Goal: Transaction & Acquisition: Obtain resource

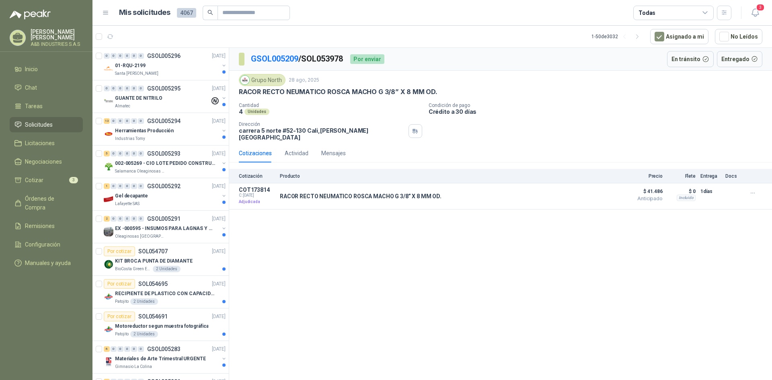
click at [279, 263] on div "GSOL005209 / SOL053978 Por enviar En tránsito Entregado Grupo North 28 ago, 202…" at bounding box center [500, 215] width 543 height 335
click at [602, 195] on button "Detalles" at bounding box center [599, 196] width 38 height 11
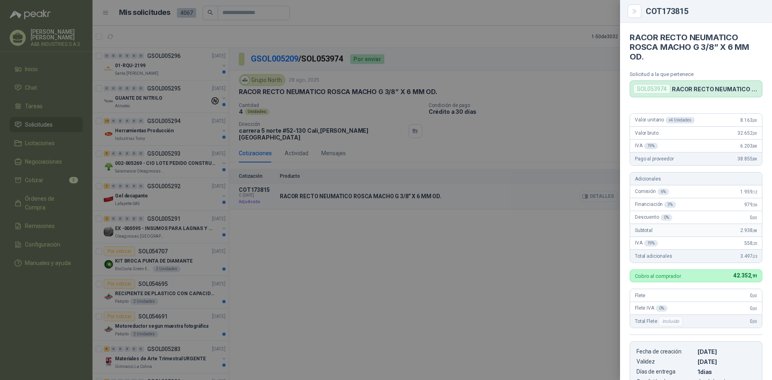
scroll to position [142, 0]
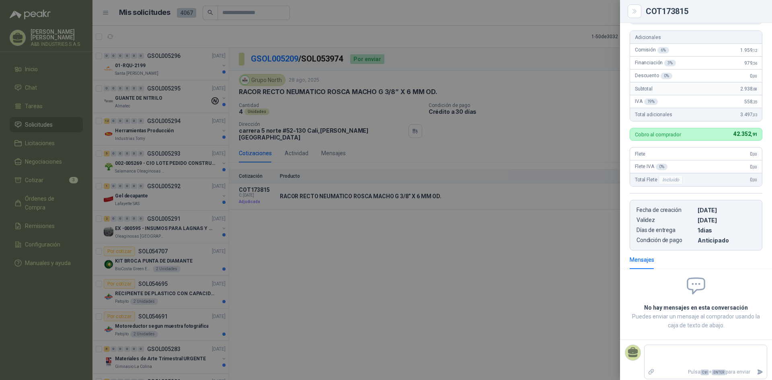
click at [581, 260] on div at bounding box center [386, 190] width 772 height 380
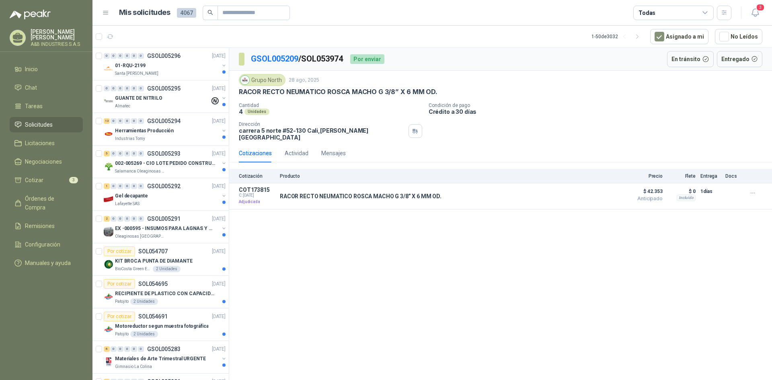
click at [553, 258] on div "GSOL005209 / SOL053974 Por enviar En tránsito Entregado Grupo North 28 ago, 202…" at bounding box center [500, 215] width 543 height 335
click at [35, 183] on span "Cotizar" at bounding box center [34, 180] width 18 height 9
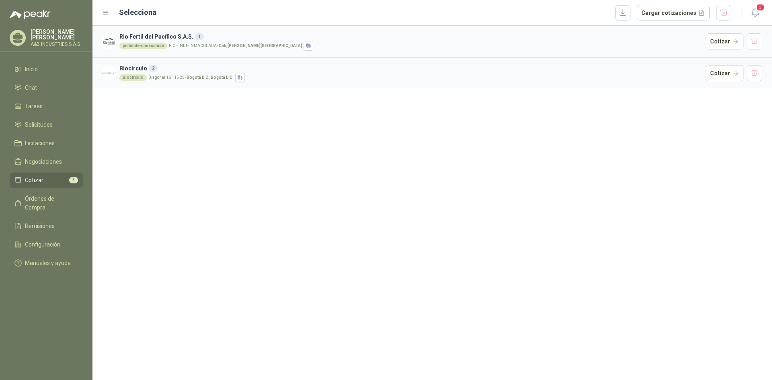
click at [35, 183] on span "Cotizar" at bounding box center [34, 180] width 18 height 9
click at [45, 125] on span "Solicitudes" at bounding box center [39, 124] width 28 height 9
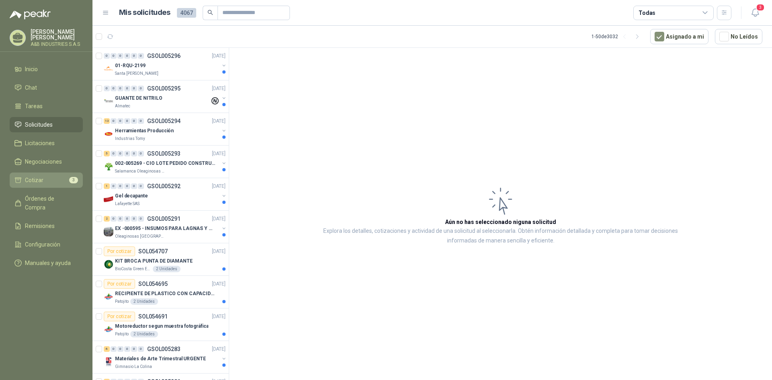
click at [41, 181] on span "Cotizar" at bounding box center [34, 180] width 18 height 9
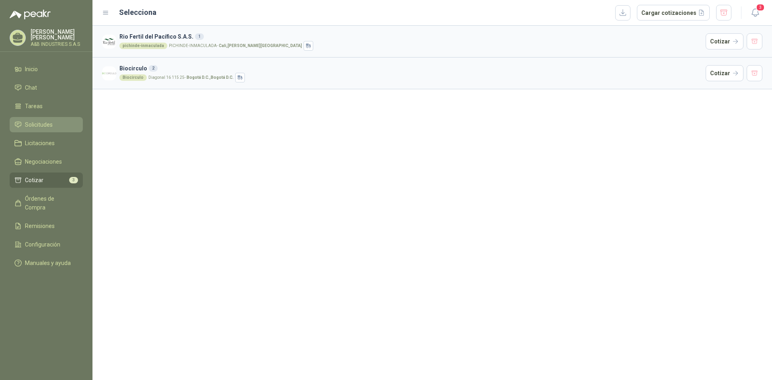
click at [44, 128] on span "Solicitudes" at bounding box center [39, 124] width 28 height 9
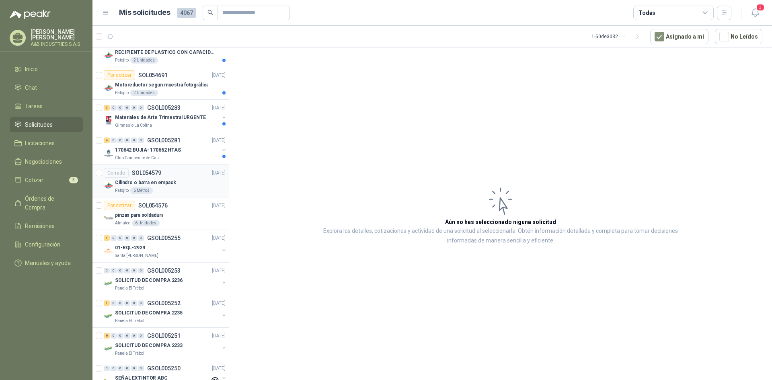
scroll to position [362, 0]
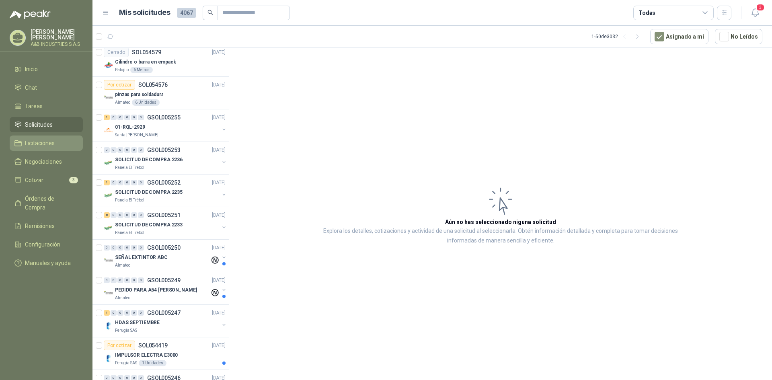
click at [46, 150] on link "Licitaciones" at bounding box center [46, 143] width 73 height 15
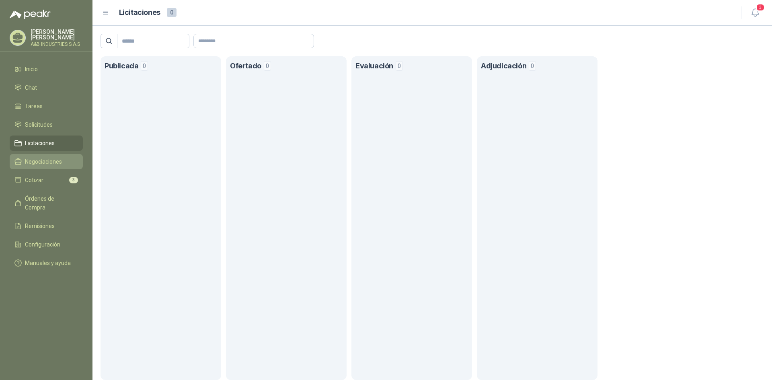
click at [45, 165] on span "Negociaciones" at bounding box center [43, 161] width 37 height 9
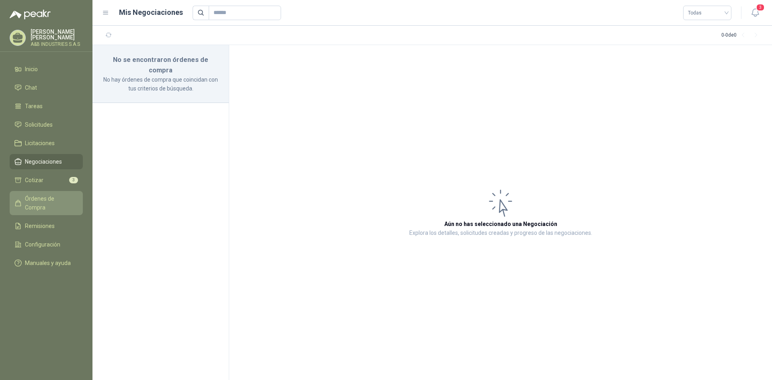
click at [56, 195] on span "Órdenes de Compra" at bounding box center [50, 203] width 50 height 18
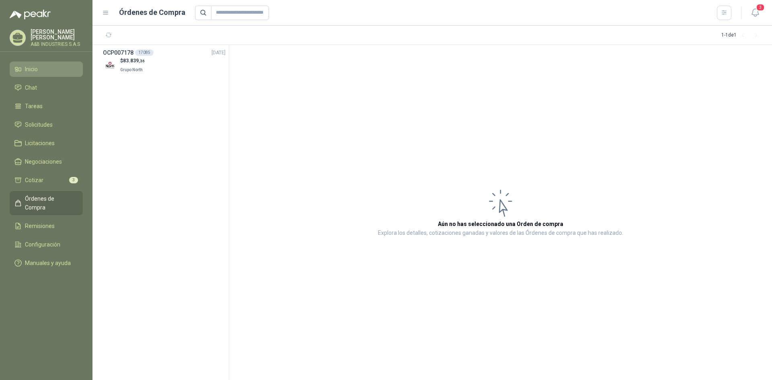
click at [50, 69] on li "Inicio" at bounding box center [46, 69] width 64 height 9
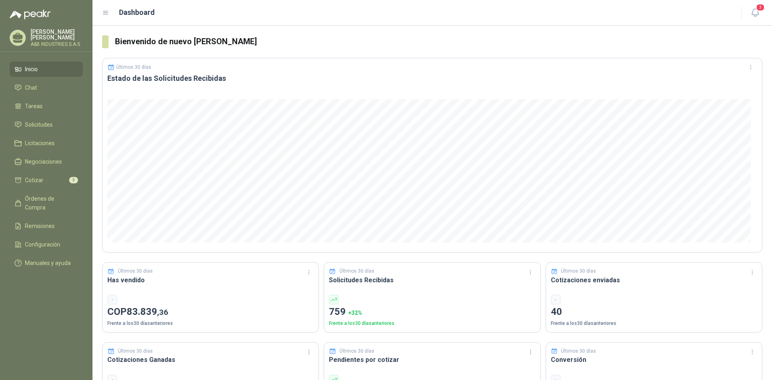
scroll to position [80, 0]
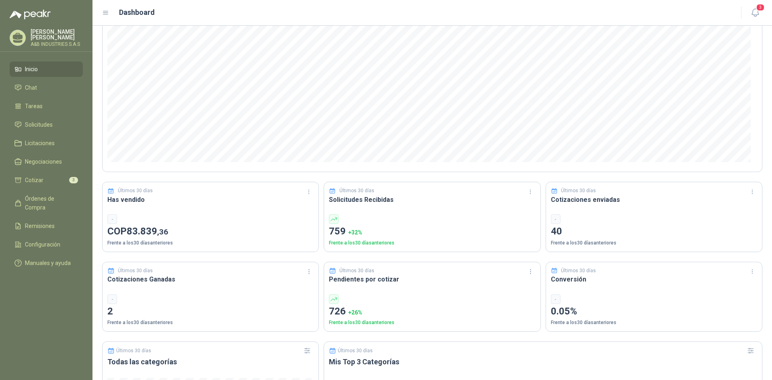
click at [138, 294] on div "-" at bounding box center [210, 299] width 206 height 10
click at [141, 282] on h3 "Cotizaciones Ganadas" at bounding box center [210, 279] width 206 height 10
click at [307, 271] on icon "button" at bounding box center [309, 271] width 7 height 7
click at [218, 291] on div "Últimos 30 días Cotizaciones Ganadas - 2 Frente a los 30 días anteriores" at bounding box center [210, 297] width 217 height 70
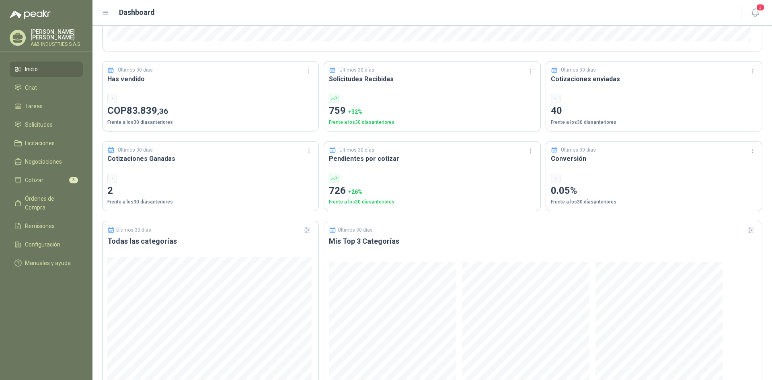
scroll to position [161, 0]
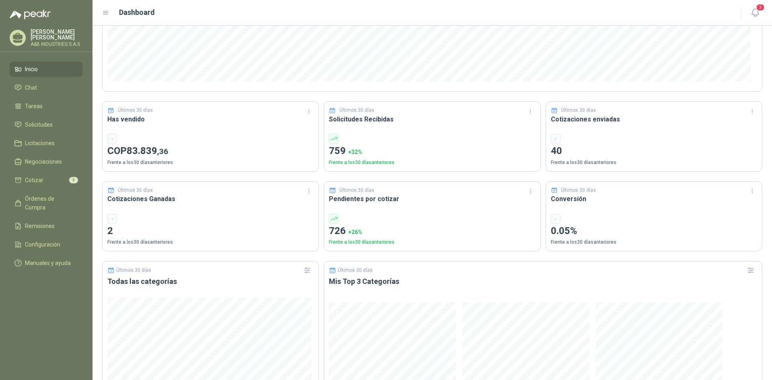
click at [557, 154] on p "40" at bounding box center [654, 151] width 206 height 15
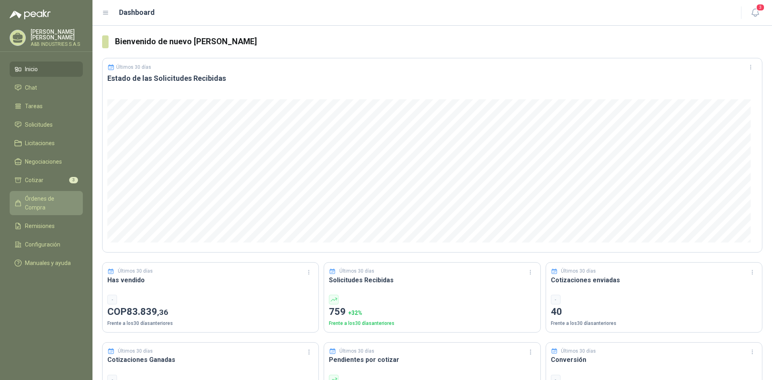
click at [47, 201] on span "Órdenes de Compra" at bounding box center [50, 203] width 50 height 18
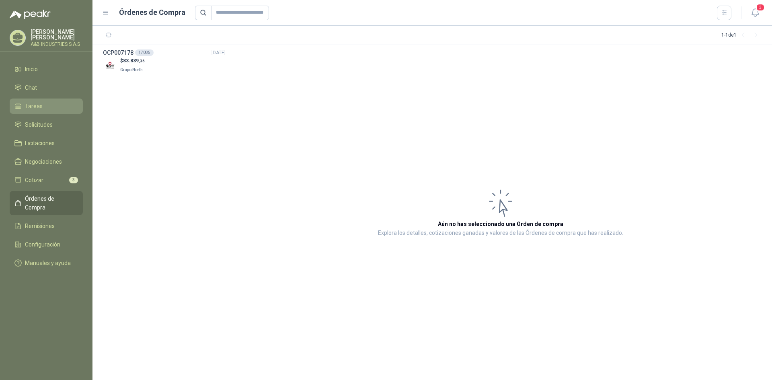
click at [39, 108] on span "Tareas" at bounding box center [34, 106] width 18 height 9
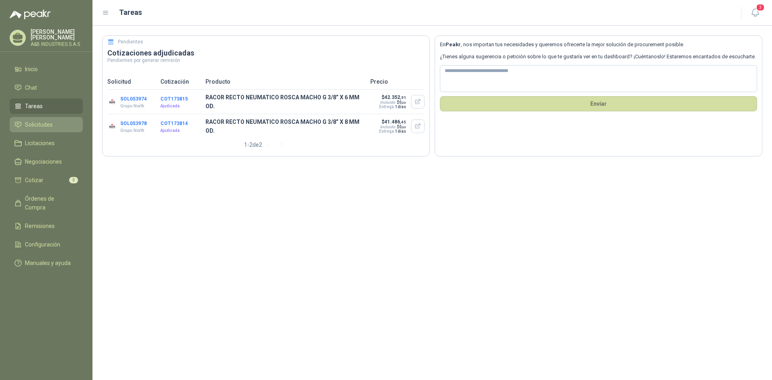
click at [40, 124] on span "Solicitudes" at bounding box center [39, 124] width 28 height 9
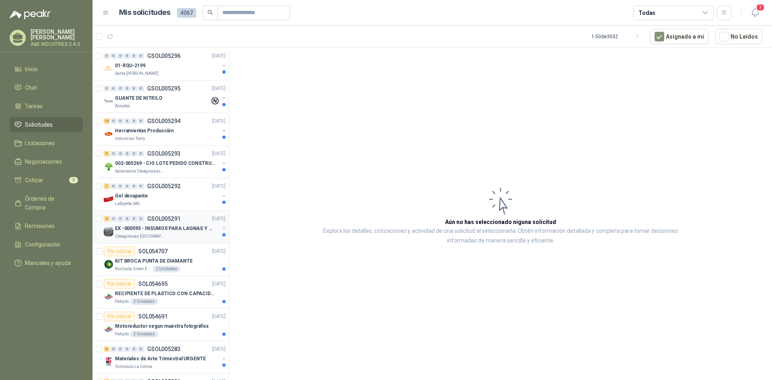
scroll to position [121, 0]
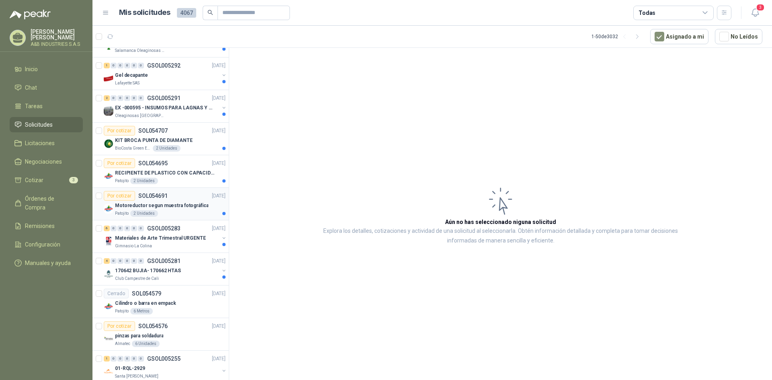
click at [192, 207] on p "Motoreductor segun muestra fotográfica" at bounding box center [161, 206] width 93 height 8
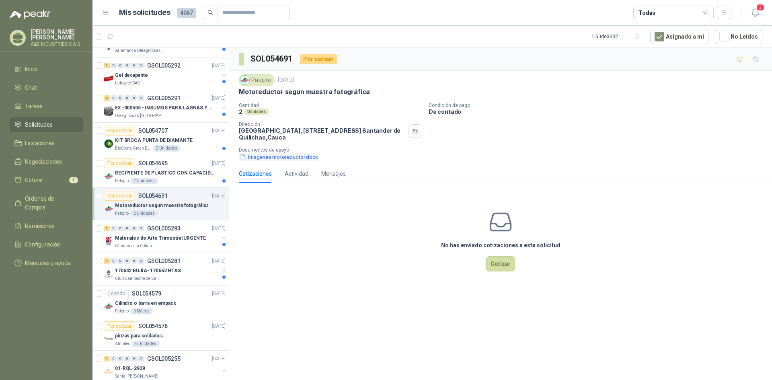
click at [288, 161] on button "Imagenes motoreductor.docx" at bounding box center [279, 157] width 80 height 8
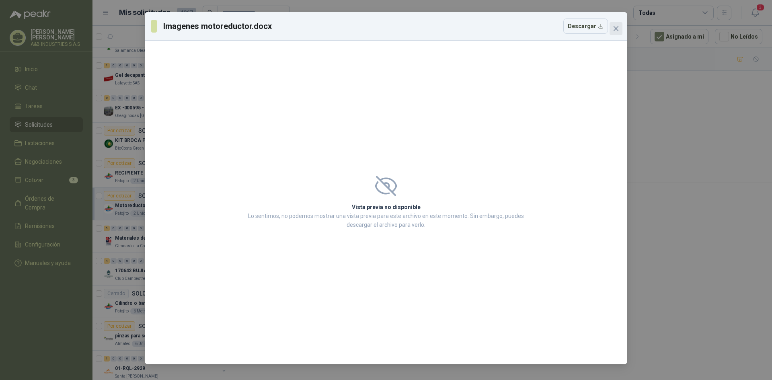
click at [612, 31] on span "Close" at bounding box center [616, 28] width 13 height 6
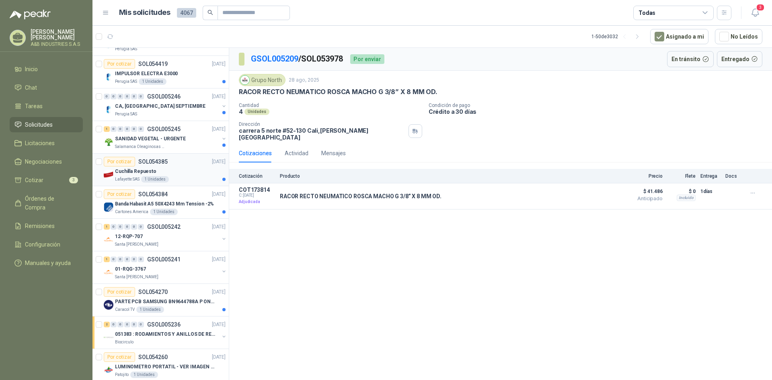
scroll to position [885, 0]
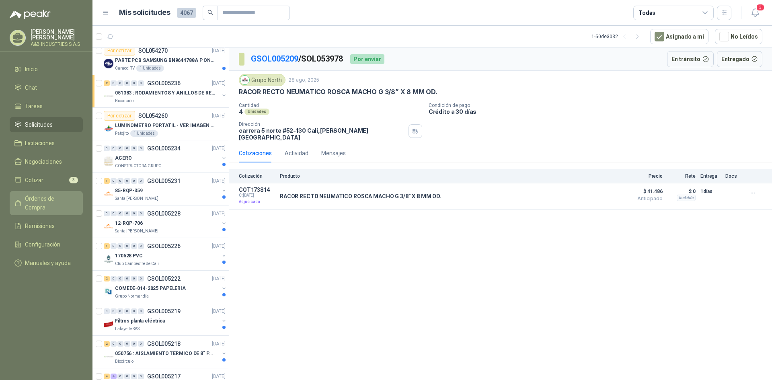
click at [51, 201] on span "Órdenes de Compra" at bounding box center [50, 203] width 50 height 18
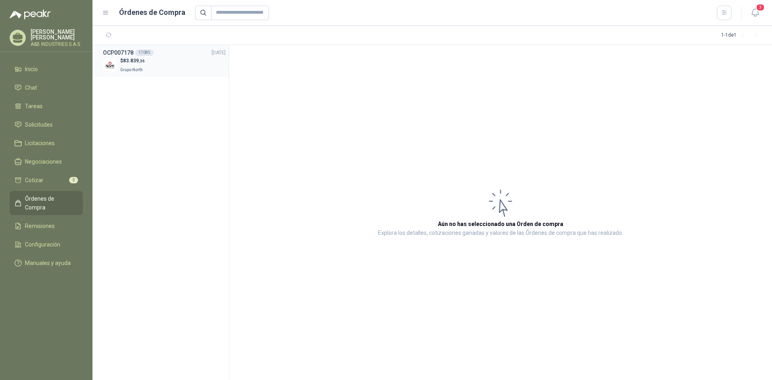
click at [129, 61] on span "83.839 ,36" at bounding box center [134, 61] width 22 height 6
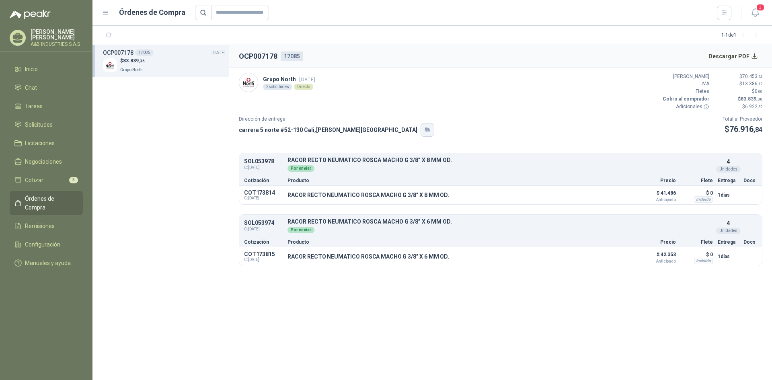
click at [421, 129] on button "button" at bounding box center [428, 130] width 14 height 14
click at [517, 313] on section "OCP007178 17085 Descargar PDF Grupo North 3 sept, 2025 2 solicitudes Directo Va…" at bounding box center [500, 212] width 543 height 335
click at [252, 84] on img at bounding box center [248, 82] width 18 height 18
click at [499, 291] on section "OCP007178 17085 Descargar PDF Grupo North 3 sept, 2025 2 solicitudes Directo Va…" at bounding box center [500, 212] width 543 height 335
click at [421, 132] on button "button" at bounding box center [428, 130] width 14 height 14
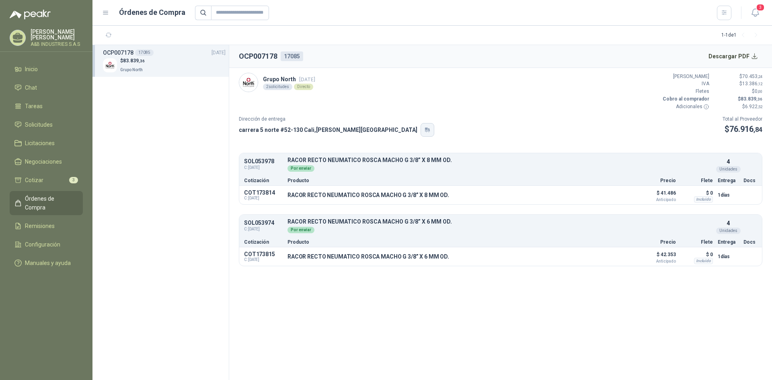
click at [421, 129] on button "button" at bounding box center [428, 130] width 14 height 14
click at [470, 292] on section "OCP007178 17085 Descargar PDF Grupo North 3 sept, 2025 2 solicitudes Directo Va…" at bounding box center [500, 212] width 543 height 335
click at [37, 167] on link "Negociaciones" at bounding box center [46, 161] width 73 height 15
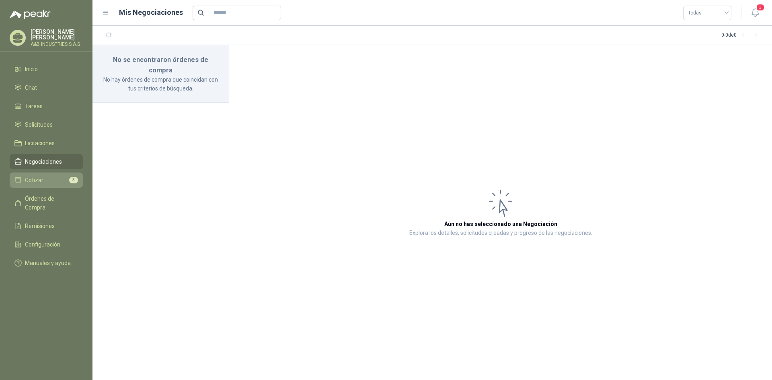
click at [38, 177] on span "Cotizar" at bounding box center [34, 180] width 18 height 9
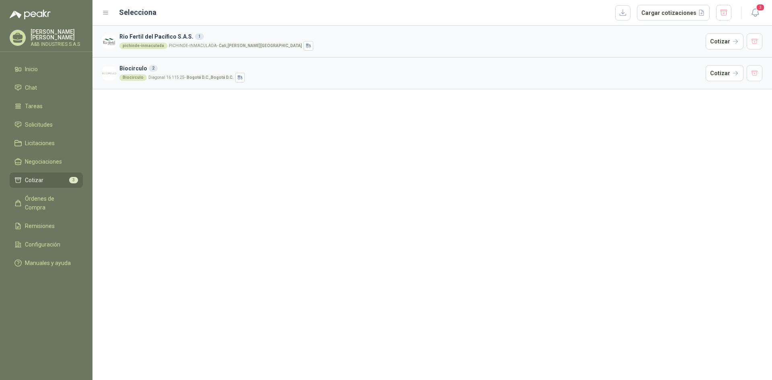
click at [161, 37] on h3 "Rio Fertil del Pacífico S.A.S. 1" at bounding box center [410, 36] width 583 height 9
click at [152, 39] on h3 "Rio Fertil del Pacífico S.A.S. 1" at bounding box center [410, 36] width 583 height 9
click at [154, 33] on h3 "Rio Fertil del Pacífico S.A.S. 1" at bounding box center [410, 36] width 583 height 9
click at [119, 37] on article "Rio Fertil del Pacífico S.A.S. 1 pichinde-inmaculada PICHINDE-INMACULADA - Cali…" at bounding box center [432, 41] width 680 height 31
click at [134, 79] on div "Biocirculo" at bounding box center [132, 77] width 27 height 6
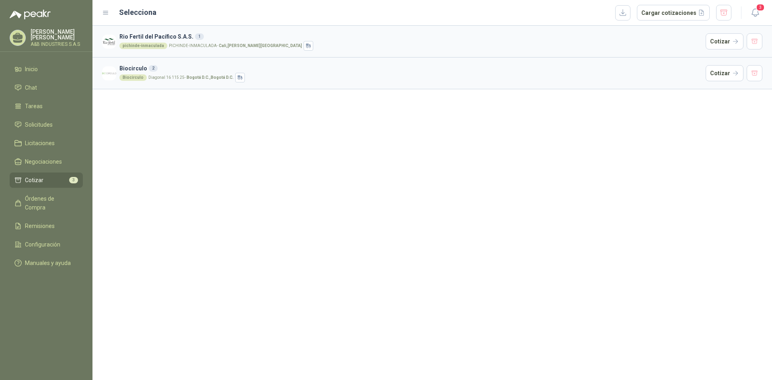
click at [152, 69] on div "2" at bounding box center [153, 68] width 9 height 6
click at [173, 39] on h3 "Rio Fertil del Pacífico S.A.S. 1" at bounding box center [410, 36] width 583 height 9
click at [713, 41] on button "Cotizar" at bounding box center [725, 41] width 38 height 16
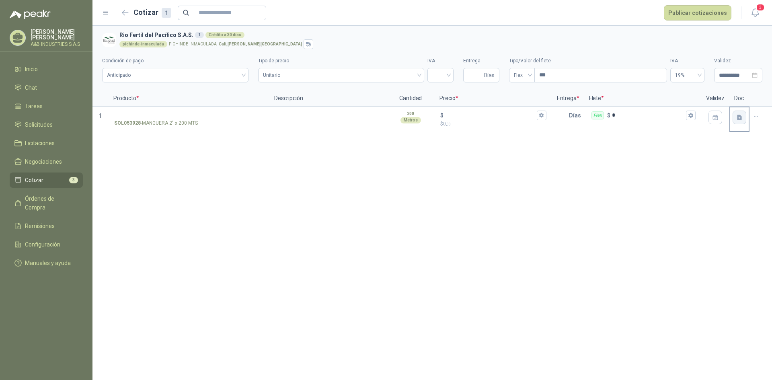
click at [740, 120] on icon "button" at bounding box center [739, 117] width 5 height 5
click at [520, 199] on div "**********" at bounding box center [432, 203] width 680 height 354
click at [127, 15] on icon "button" at bounding box center [125, 13] width 7 height 6
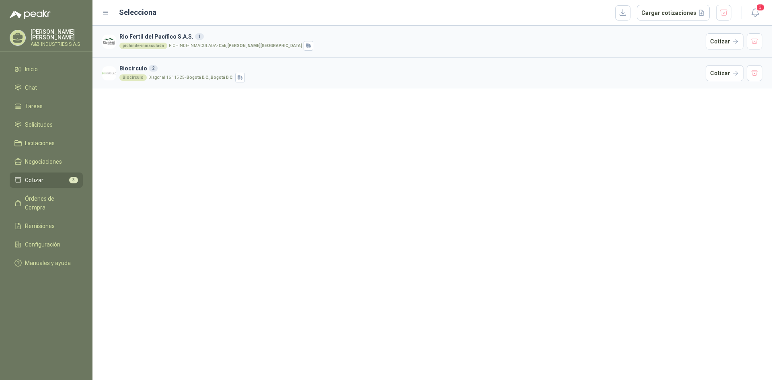
click at [157, 81] on div "Biocirculo Diagonal 16 115 25 - Bogotá D.C. , Bogotá D.C." at bounding box center [410, 78] width 583 height 10
click at [713, 74] on button "Cotizar" at bounding box center [725, 73] width 38 height 16
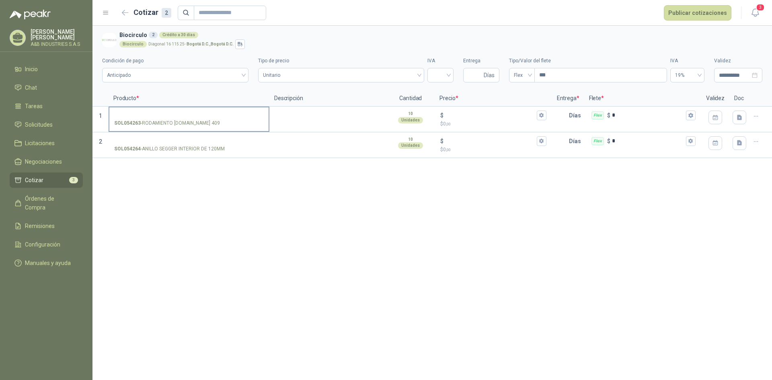
click at [259, 123] on div "SOL054263 - RODAMIENTO SRV.NU 409" at bounding box center [189, 123] width 150 height 8
click at [259, 119] on input "SOL054263 - RODAMIENTO SRV.NU 409" at bounding box center [189, 116] width 150 height 6
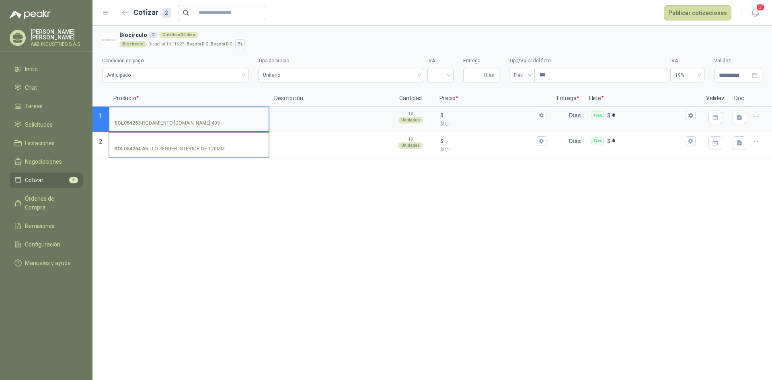
click at [268, 141] on label "SOL054264 - ANILLO SEGGER INTERIOR DE 120MM" at bounding box center [188, 144] width 159 height 23
click at [264, 141] on input "SOL054264 - ANILLO SEGGER INTERIOR DE 120MM" at bounding box center [189, 141] width 150 height 6
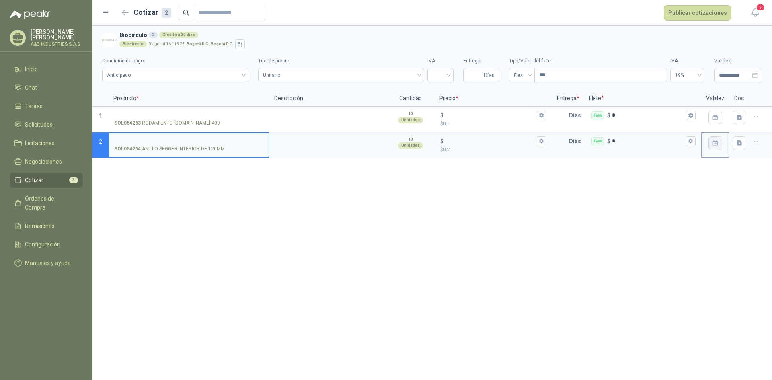
click at [718, 148] on button "button" at bounding box center [716, 143] width 14 height 14
click at [738, 142] on icon "button" at bounding box center [739, 142] width 5 height 5
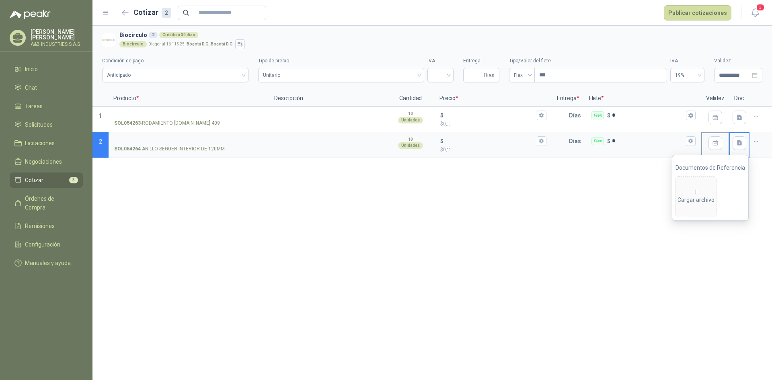
click at [641, 185] on div "**********" at bounding box center [432, 203] width 680 height 354
click at [736, 142] on button "button" at bounding box center [740, 143] width 14 height 14
click at [701, 186] on span "Cargar archivo" at bounding box center [696, 197] width 40 height 40
click at [682, 196] on span "button" at bounding box center [685, 196] width 10 height 6
click at [693, 193] on div "Cargar archivo" at bounding box center [696, 197] width 37 height 16
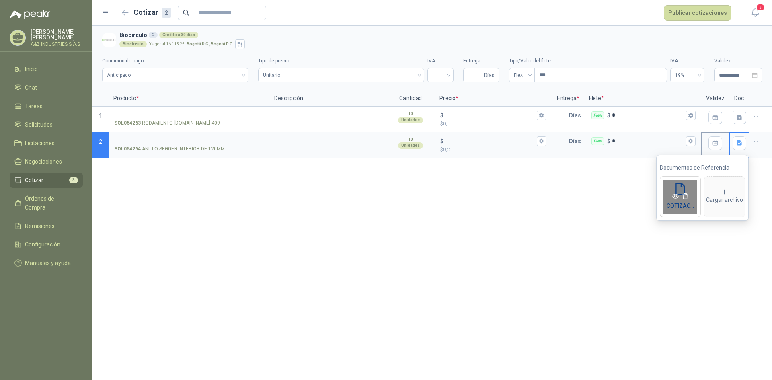
click at [675, 195] on icon "eye" at bounding box center [675, 196] width 6 height 6
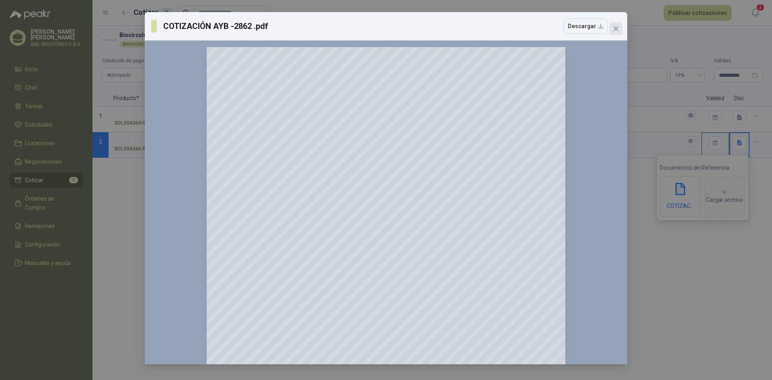
click at [615, 28] on icon "close" at bounding box center [616, 28] width 5 height 5
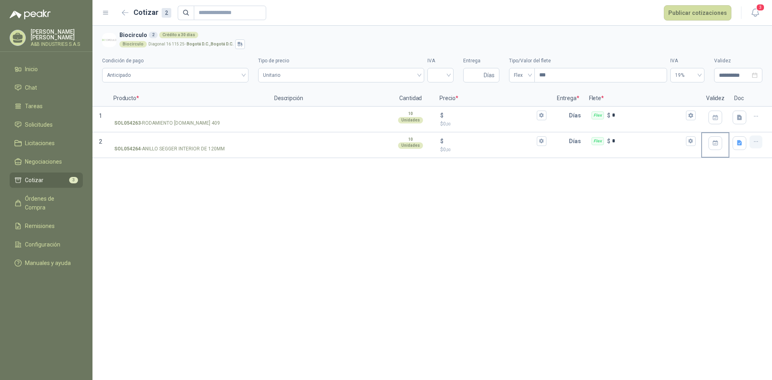
click at [760, 142] on button "button" at bounding box center [756, 142] width 13 height 13
click at [748, 125] on button "Eliminar cotización" at bounding box center [727, 122] width 61 height 13
click at [703, 158] on div "**********" at bounding box center [432, 203] width 680 height 354
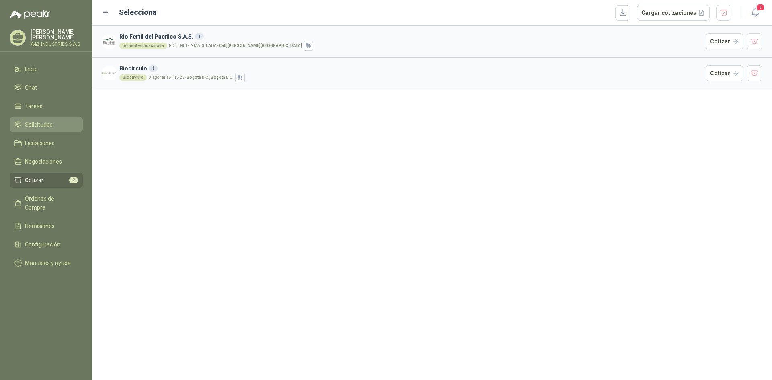
click at [46, 124] on span "Solicitudes" at bounding box center [39, 124] width 28 height 9
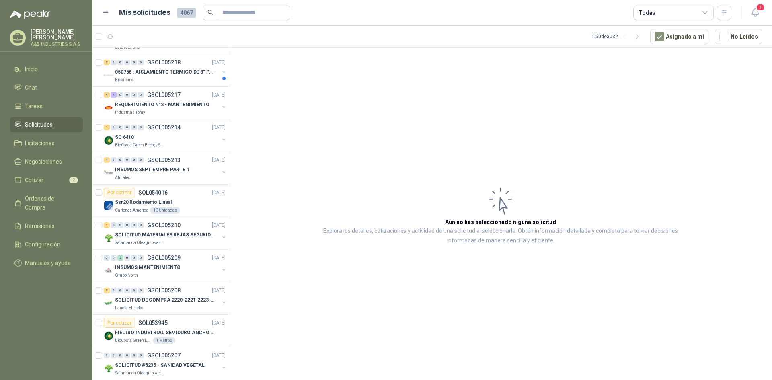
scroll to position [1311, 0]
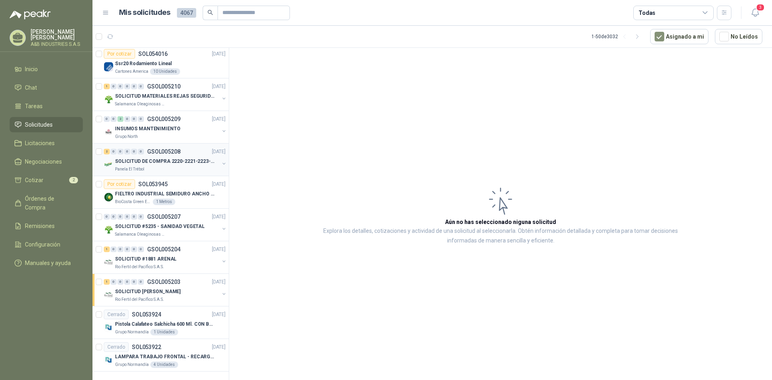
click at [170, 166] on div "Panela El Trébol" at bounding box center [167, 169] width 104 height 6
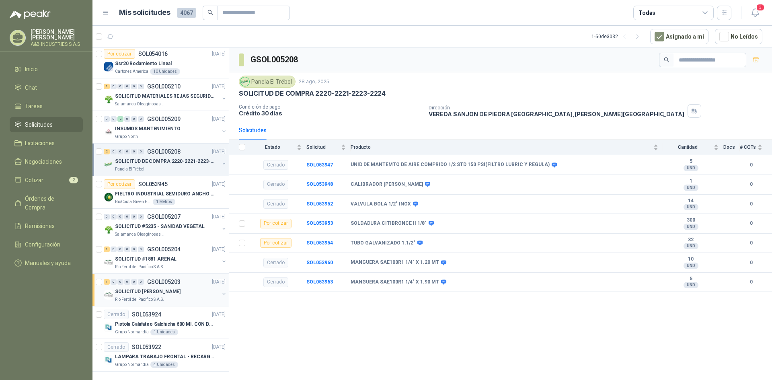
click at [181, 296] on div "Rio Fertil del Pacífico S.A.S." at bounding box center [167, 299] width 104 height 6
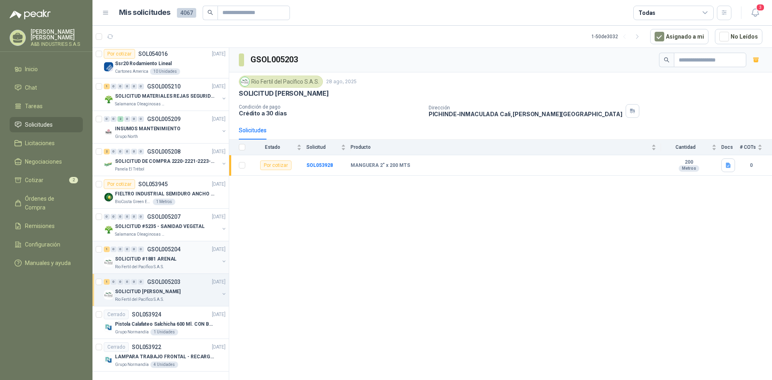
click at [167, 264] on div "Rio Fertil del Pacífico S.A.S." at bounding box center [167, 267] width 104 height 6
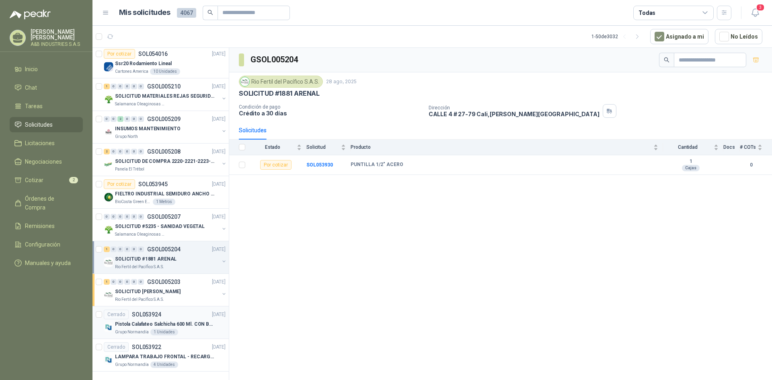
click at [149, 319] on div "Pistola Calafateo Salchicha 600 Ml. CON BOQUILLA" at bounding box center [170, 324] width 111 height 10
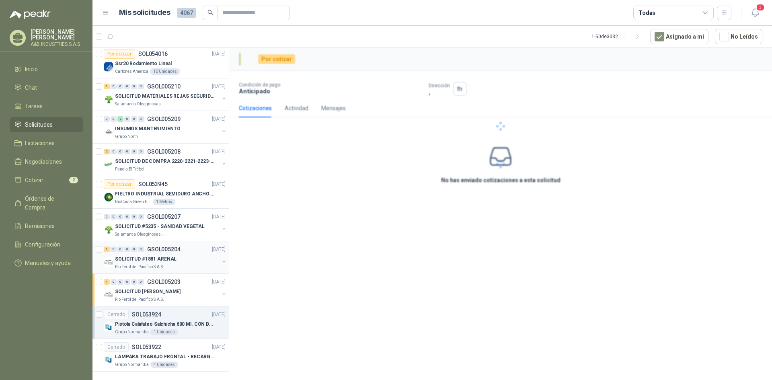
click at [163, 255] on p "SOLICITUD #1881 ARENAL" at bounding box center [146, 259] width 62 height 8
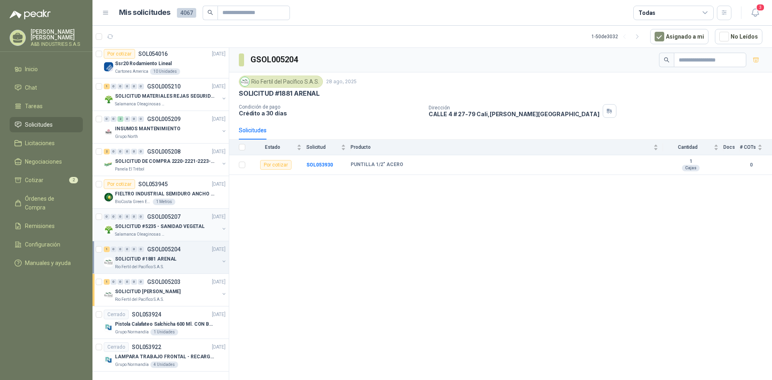
click at [170, 231] on div "Salamanca Oleaginosas SAS" at bounding box center [167, 234] width 104 height 6
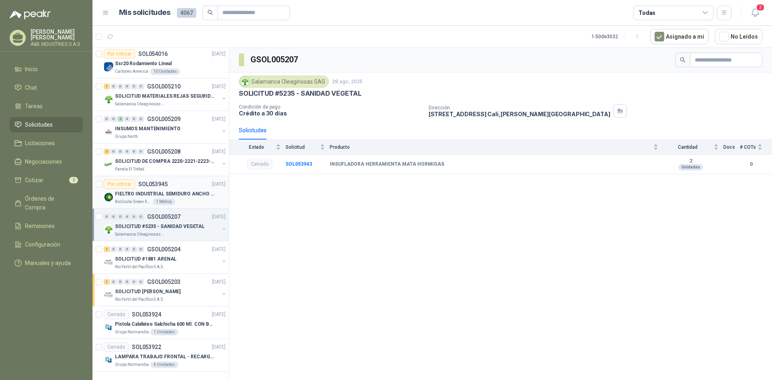
click at [189, 190] on p "FIELTRO INDUSTRIAL SEMIDURO ANCHO 25 MM" at bounding box center [165, 194] width 100 height 8
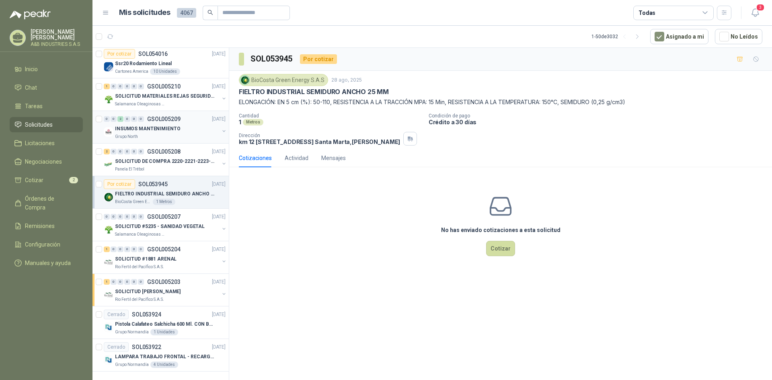
click at [189, 126] on div "INSUMOS MANTENIMIENTO" at bounding box center [167, 129] width 104 height 10
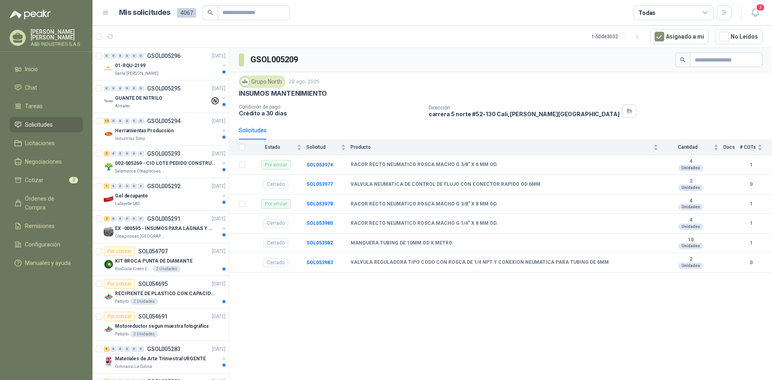
scroll to position [121, 0]
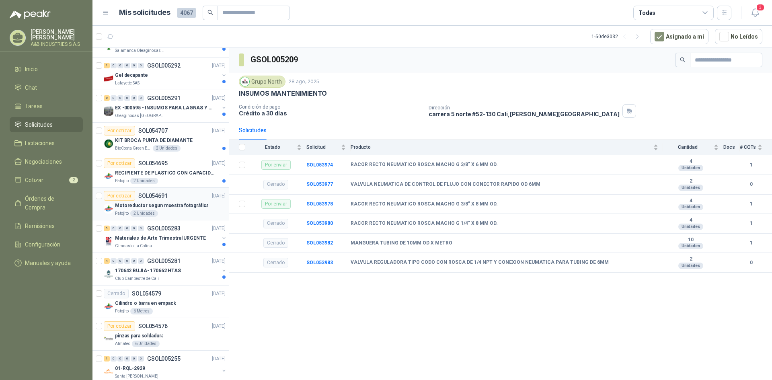
click at [175, 206] on p "Motoreductor segun muestra fotográfica" at bounding box center [161, 206] width 93 height 8
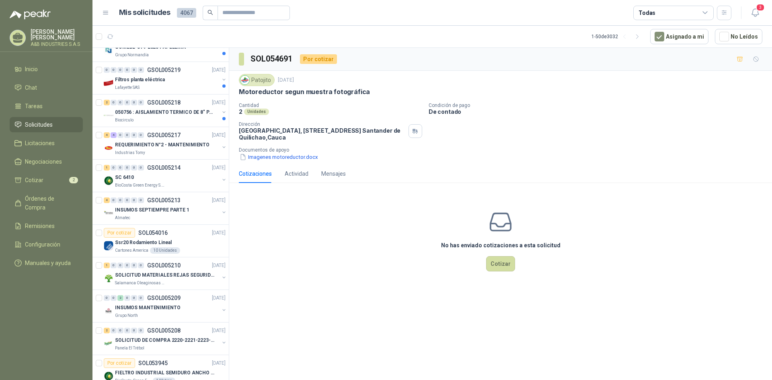
scroll to position [1311, 0]
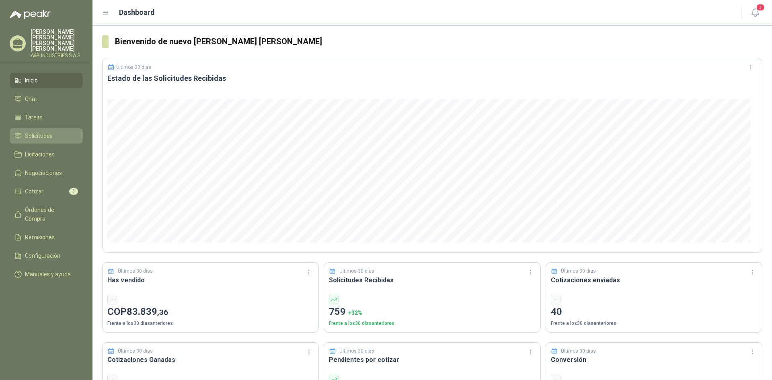
click at [64, 131] on li "Solicitudes" at bounding box center [46, 135] width 64 height 9
